Goal: Information Seeking & Learning: Learn about a topic

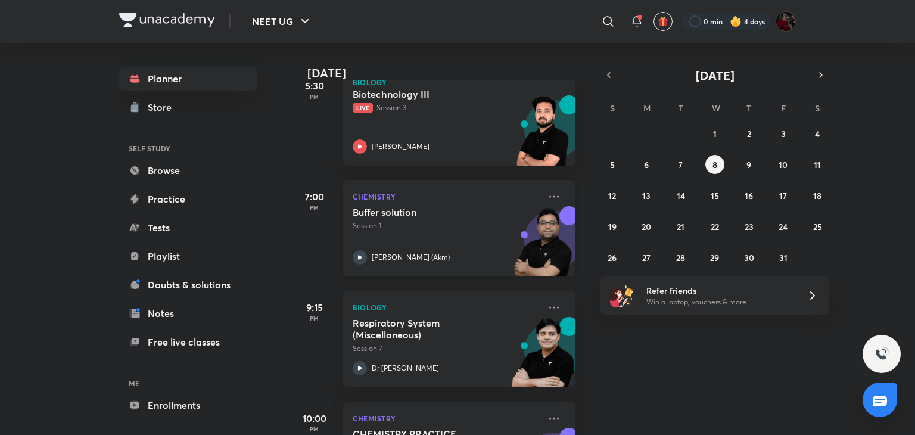
scroll to position [2074, 0]
click at [361, 144] on icon at bounding box center [360, 148] width 14 height 14
